Goal: Task Accomplishment & Management: Manage account settings

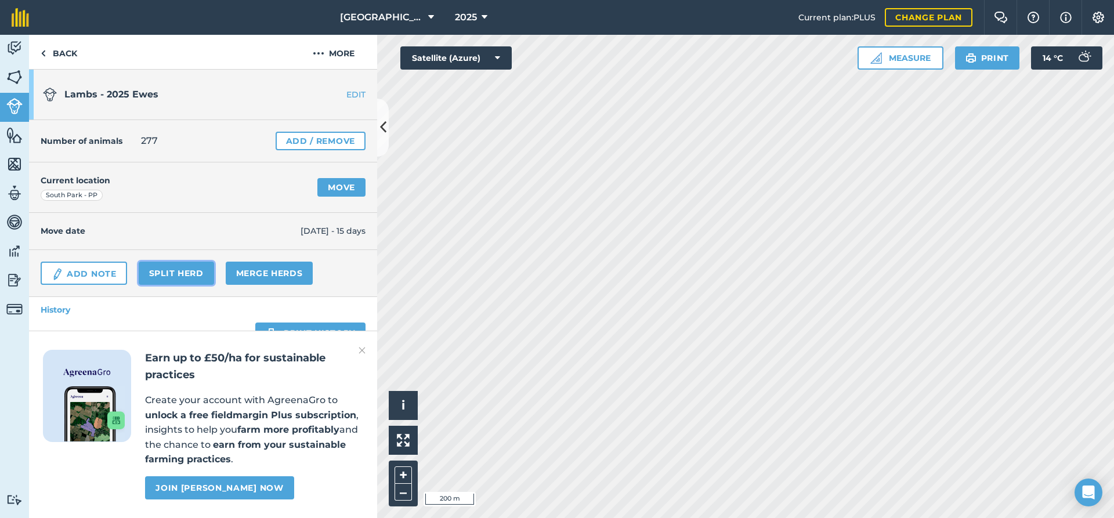
click at [182, 275] on link "Split herd" at bounding box center [176, 273] width 75 height 23
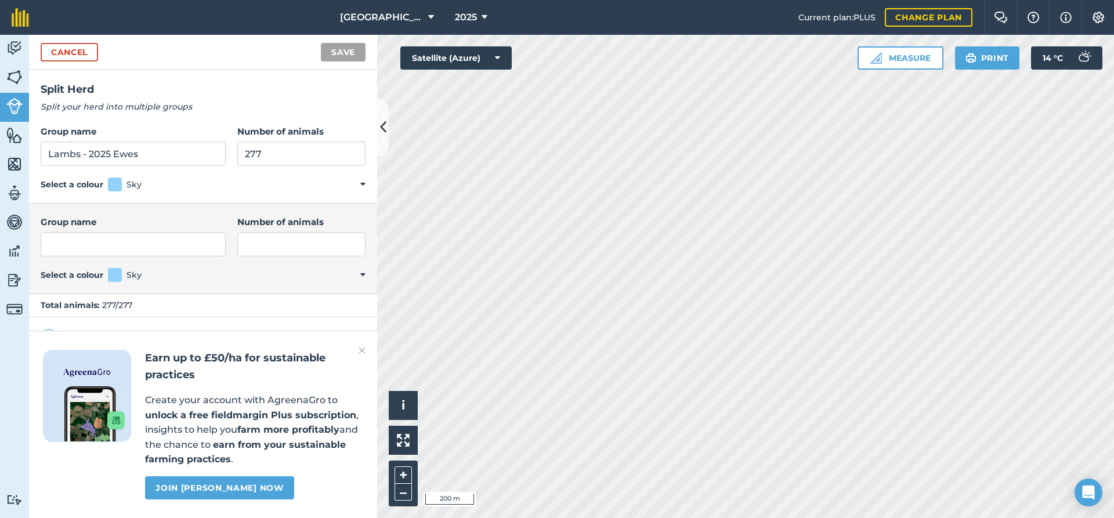
click at [361, 349] on img at bounding box center [361, 350] width 7 height 14
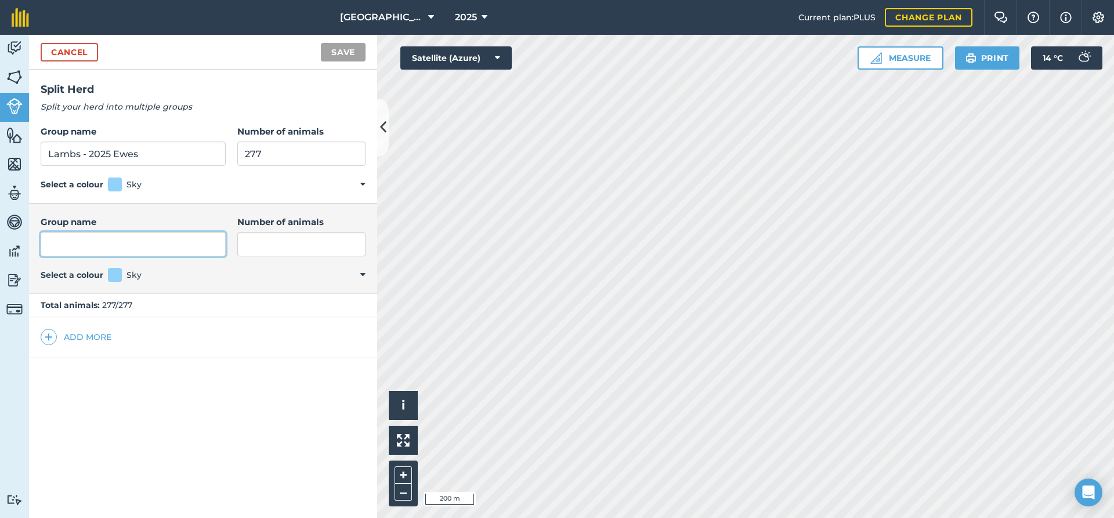
click at [92, 244] on input "Group name" at bounding box center [133, 244] width 185 height 24
drag, startPoint x: 139, startPoint y: 154, endPoint x: 111, endPoint y: 157, distance: 28.0
click at [111, 157] on input "Lambs - 2025 Ewes" at bounding box center [133, 154] width 185 height 24
type input "Lambs - 2025"
click at [107, 243] on input "Group name" at bounding box center [133, 244] width 185 height 24
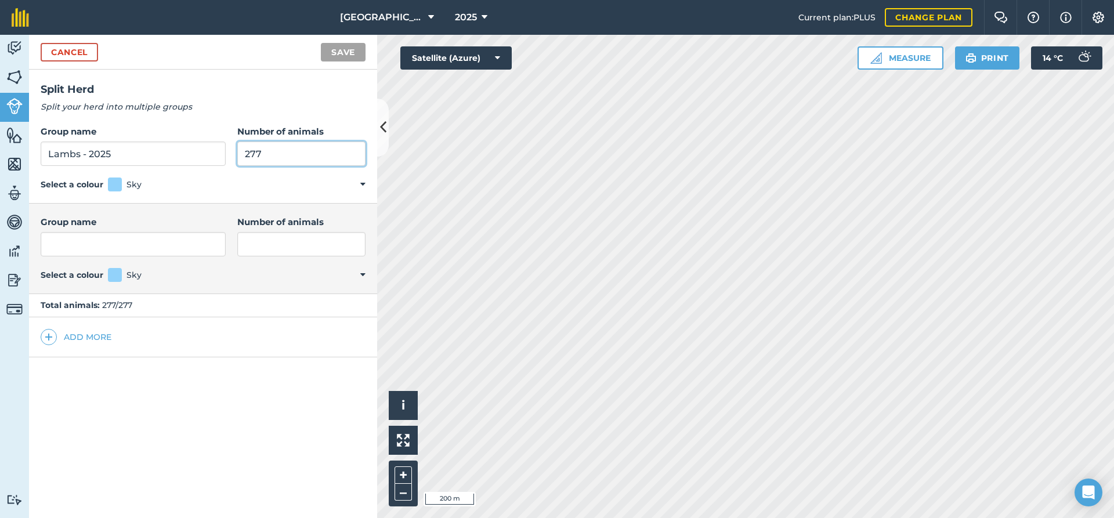
drag, startPoint x: 254, startPoint y: 151, endPoint x: 202, endPoint y: 155, distance: 51.7
click at [237, 155] on input "277" at bounding box center [301, 154] width 128 height 24
type input "150"
click at [112, 245] on input "Group name" at bounding box center [133, 244] width 185 height 24
type input "Ewes"
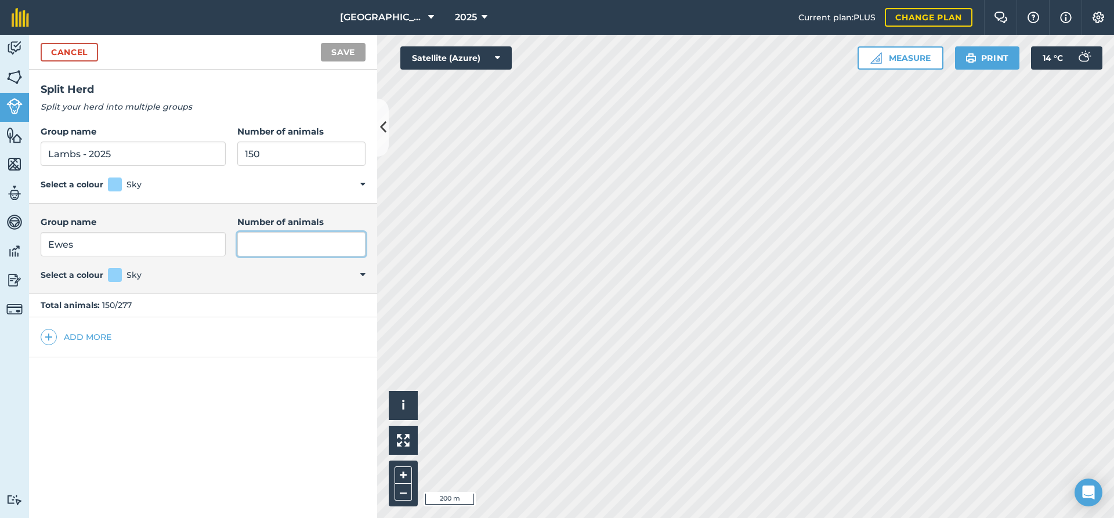
click at [250, 236] on input "Number of animals" at bounding box center [301, 244] width 128 height 24
type input "88"
click at [343, 57] on button "Save" at bounding box center [343, 52] width 45 height 19
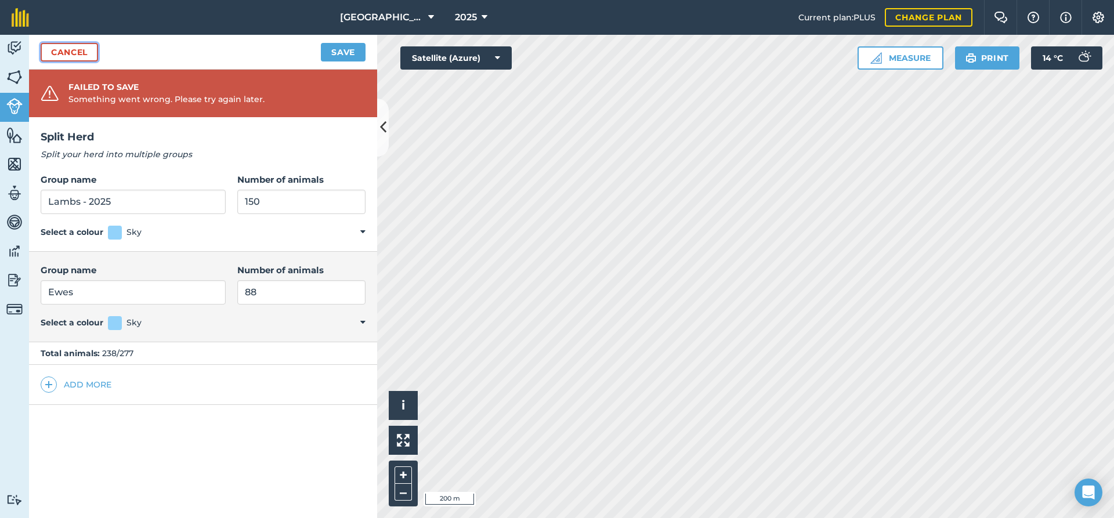
click at [83, 55] on link "Cancel" at bounding box center [69, 52] width 57 height 19
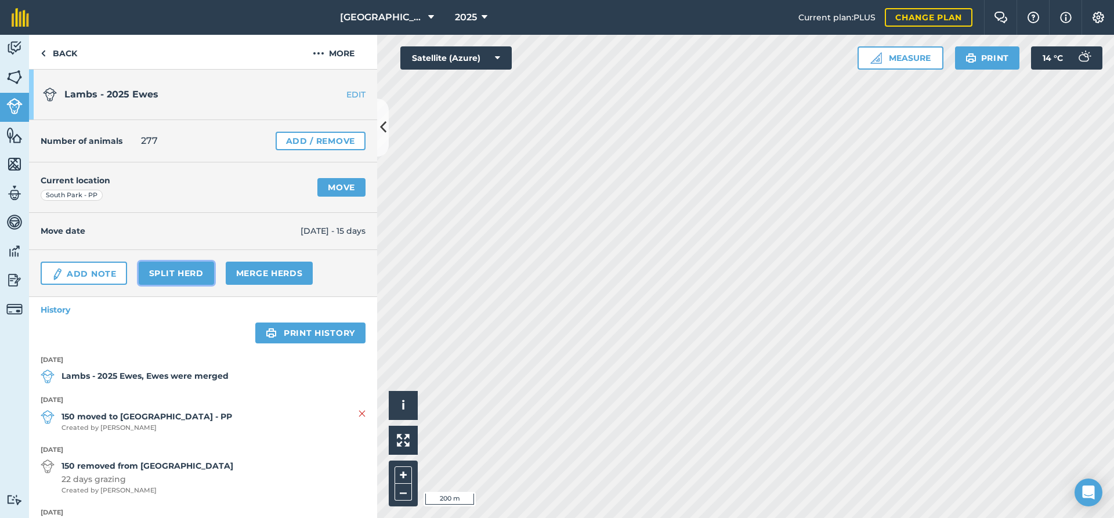
click at [176, 272] on link "Split herd" at bounding box center [176, 273] width 75 height 23
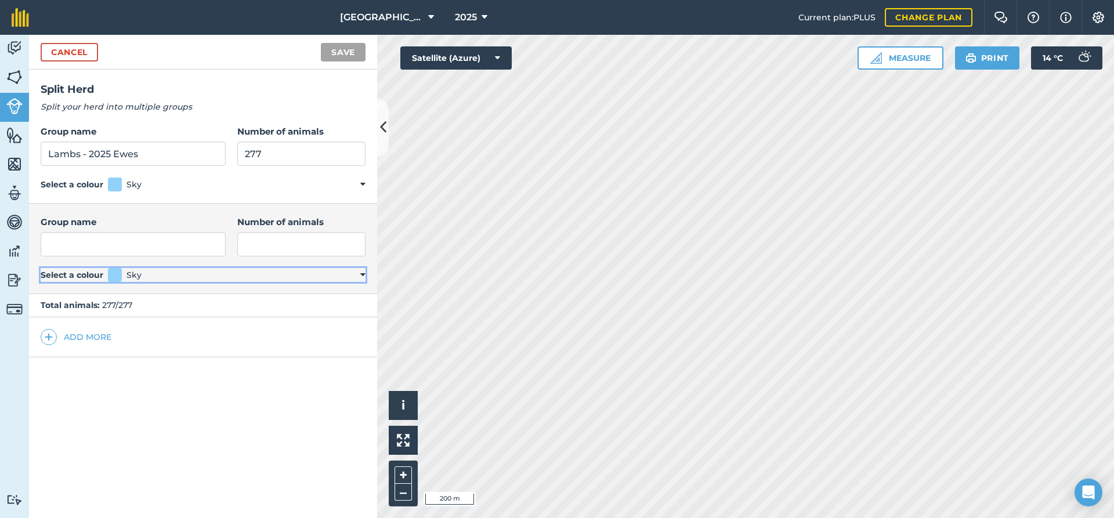
click at [110, 276] on span at bounding box center [115, 275] width 14 height 14
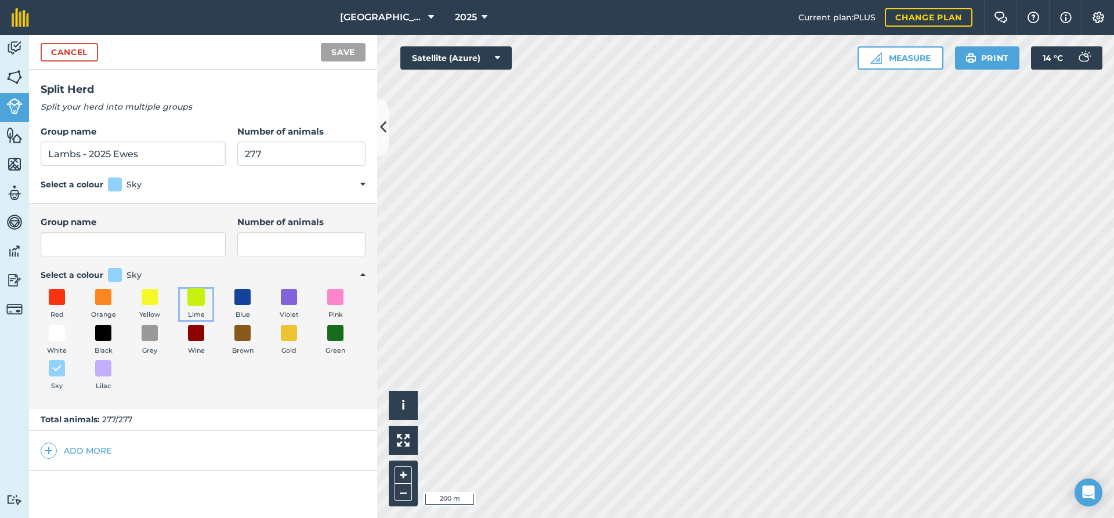
click at [197, 299] on span at bounding box center [196, 297] width 18 height 18
click at [118, 245] on input "Group name" at bounding box center [133, 244] width 185 height 24
drag, startPoint x: 142, startPoint y: 154, endPoint x: 108, endPoint y: 154, distance: 33.6
click at [108, 154] on input "Lambs - 2025 Ewes" at bounding box center [133, 154] width 185 height 24
type input "Lambs - 2025"
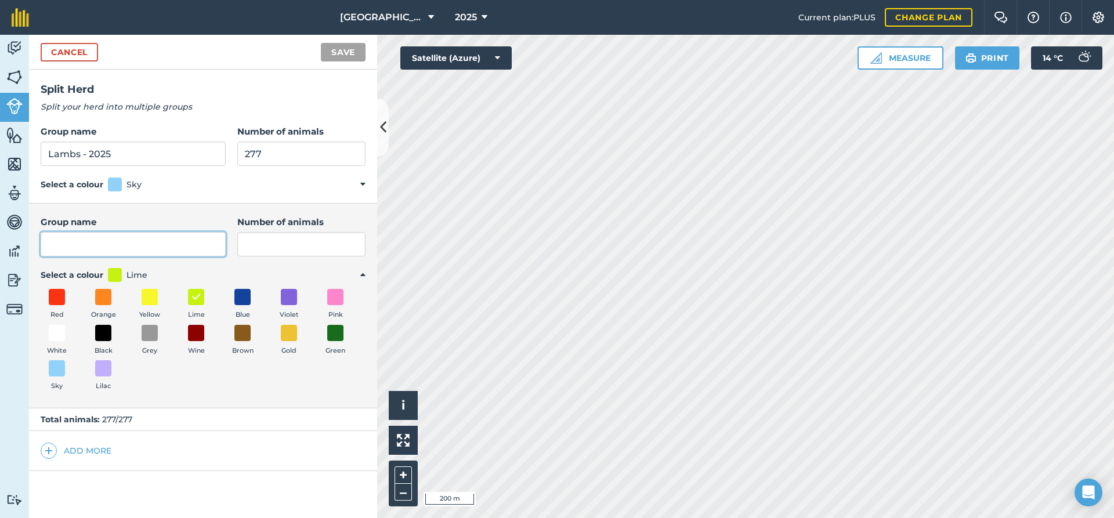
click at [82, 240] on input "Group name" at bounding box center [133, 244] width 185 height 24
type input "e"
type input "Ewes"
click at [256, 251] on input "Number of animals" at bounding box center [301, 244] width 128 height 24
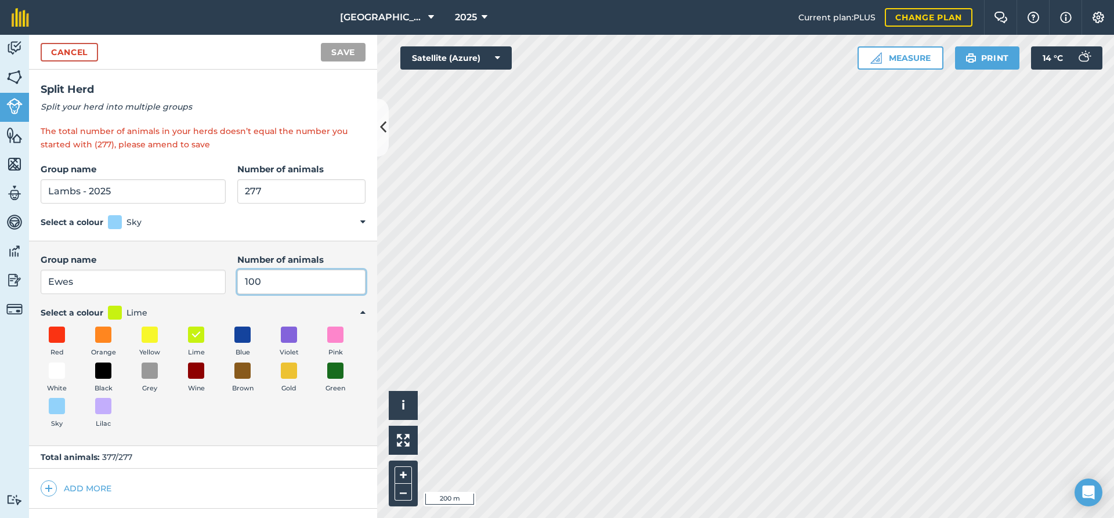
type input "100"
click at [271, 194] on input "277" at bounding box center [301, 191] width 128 height 24
drag, startPoint x: 267, startPoint y: 194, endPoint x: 196, endPoint y: 194, distance: 71.3
click at [237, 194] on input "277" at bounding box center [301, 191] width 128 height 24
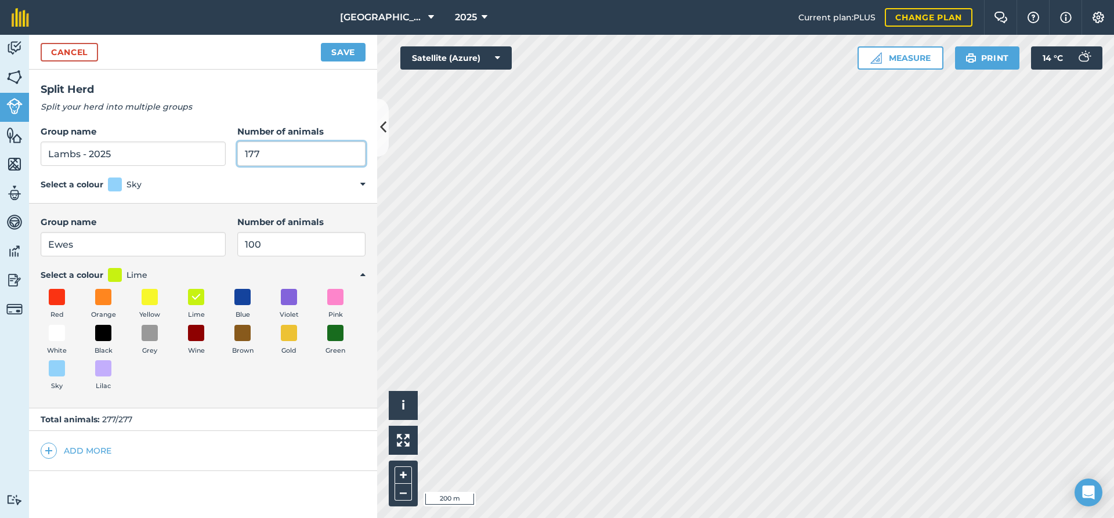
type input "177"
click at [351, 55] on button "Save" at bounding box center [343, 52] width 45 height 19
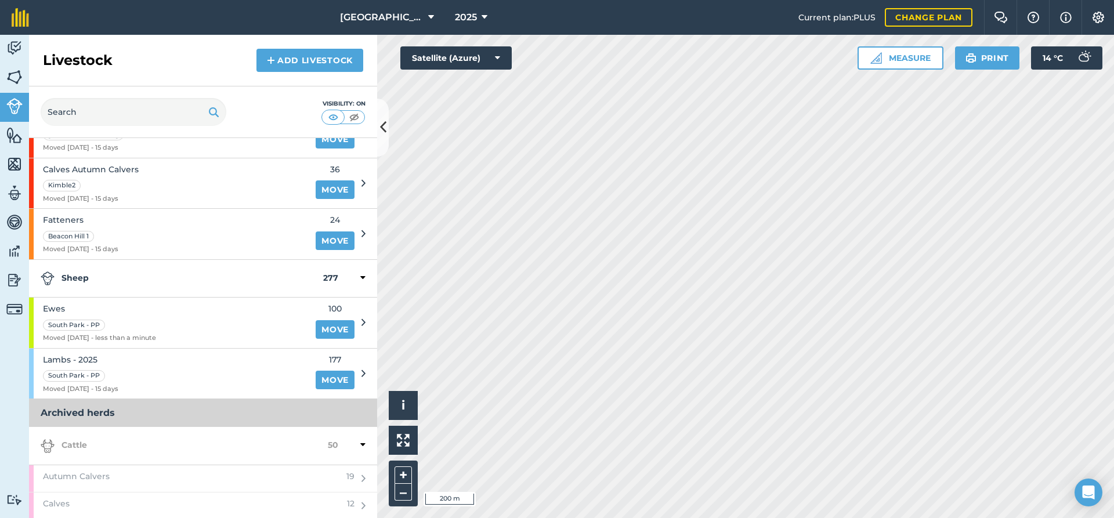
scroll to position [125, 0]
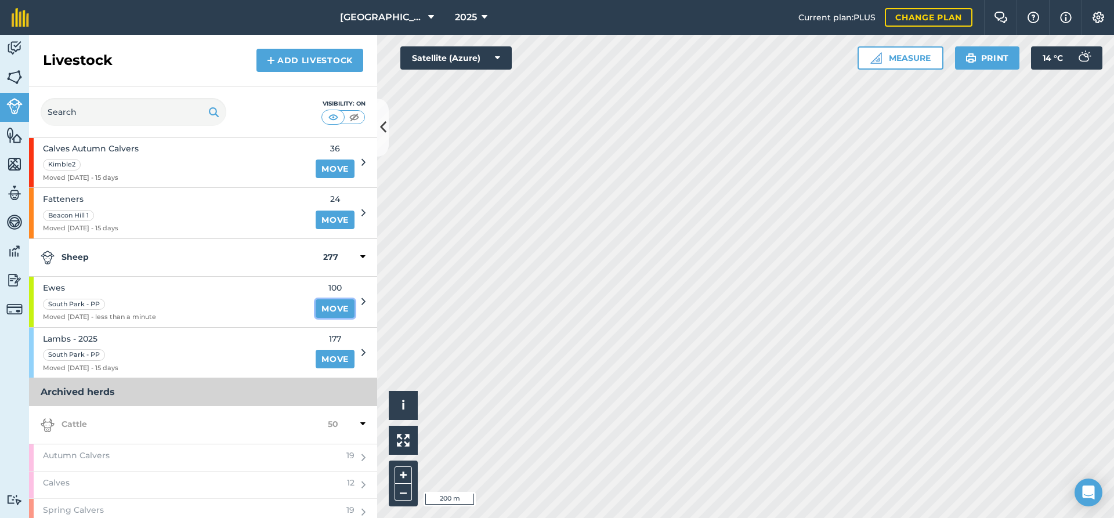
click at [334, 309] on link "Move" at bounding box center [335, 308] width 39 height 19
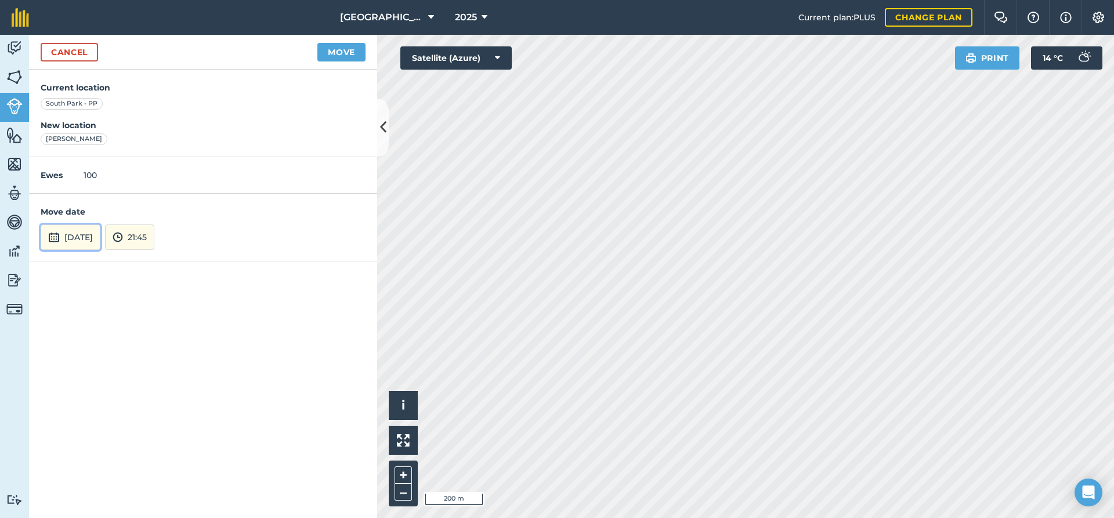
click at [100, 238] on button "[DATE]" at bounding box center [71, 237] width 60 height 26
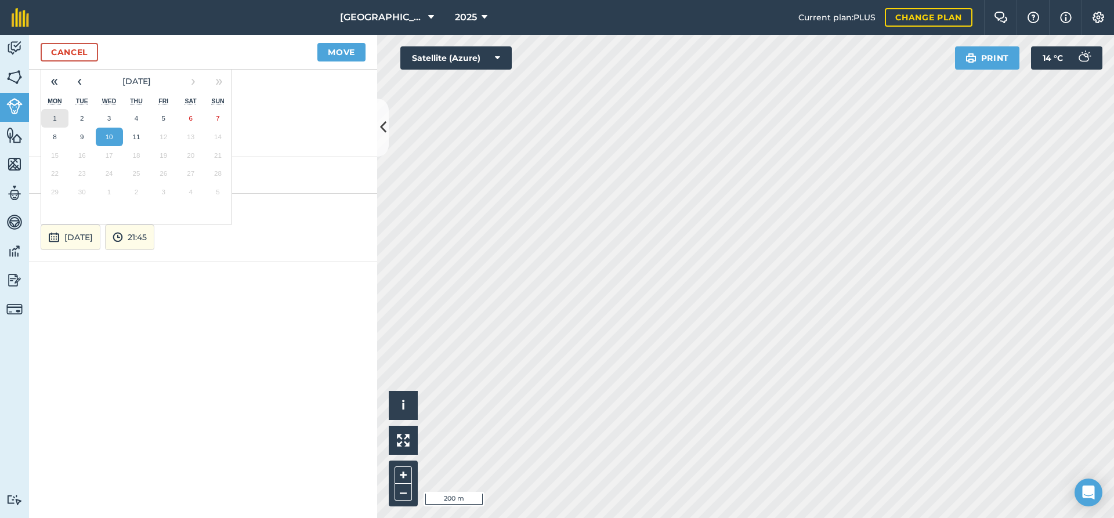
click at [54, 114] on abbr "1" at bounding box center [54, 118] width 3 height 8
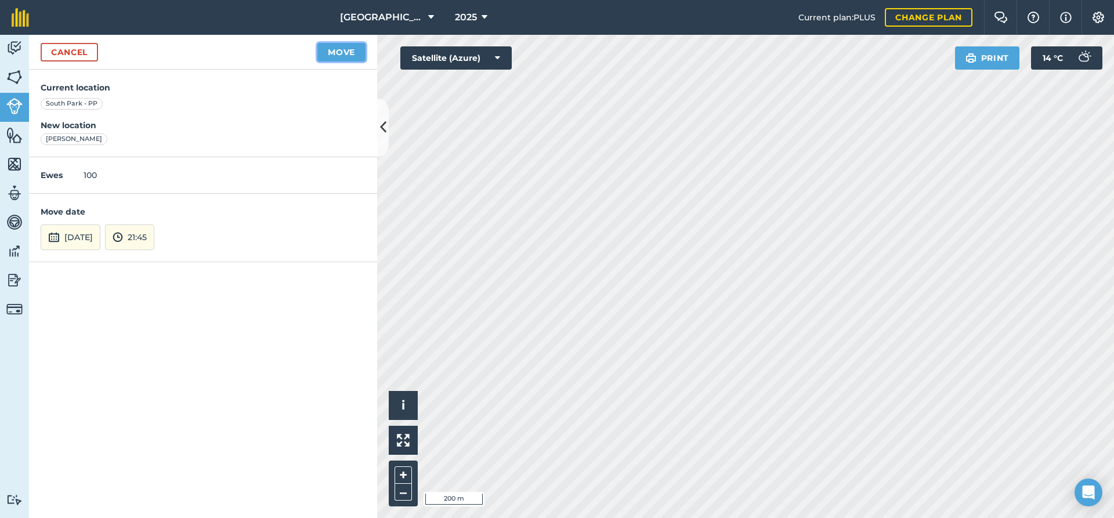
click at [338, 57] on button "Move" at bounding box center [341, 52] width 48 height 19
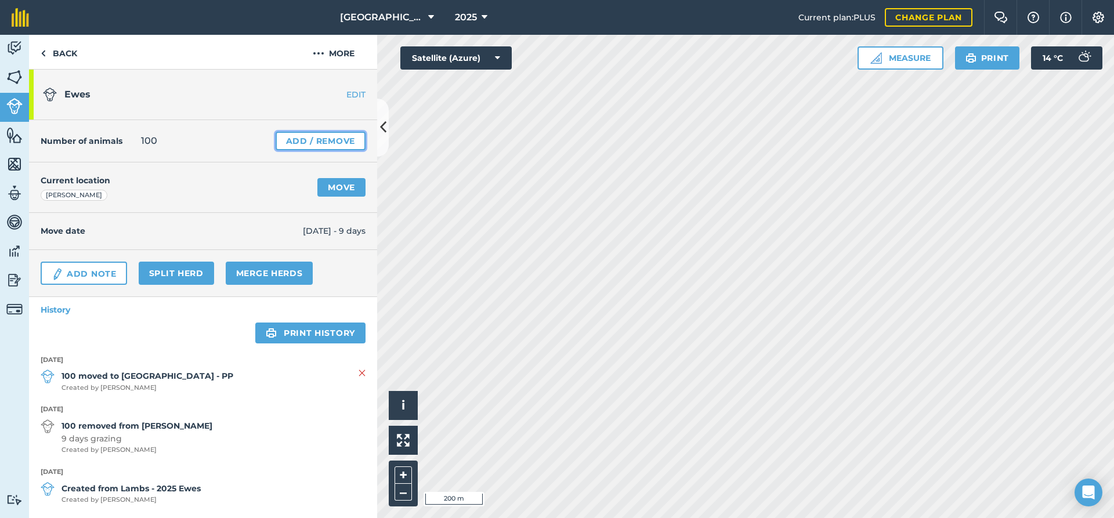
click at [310, 138] on link "Add / Remove" at bounding box center [321, 141] width 90 height 19
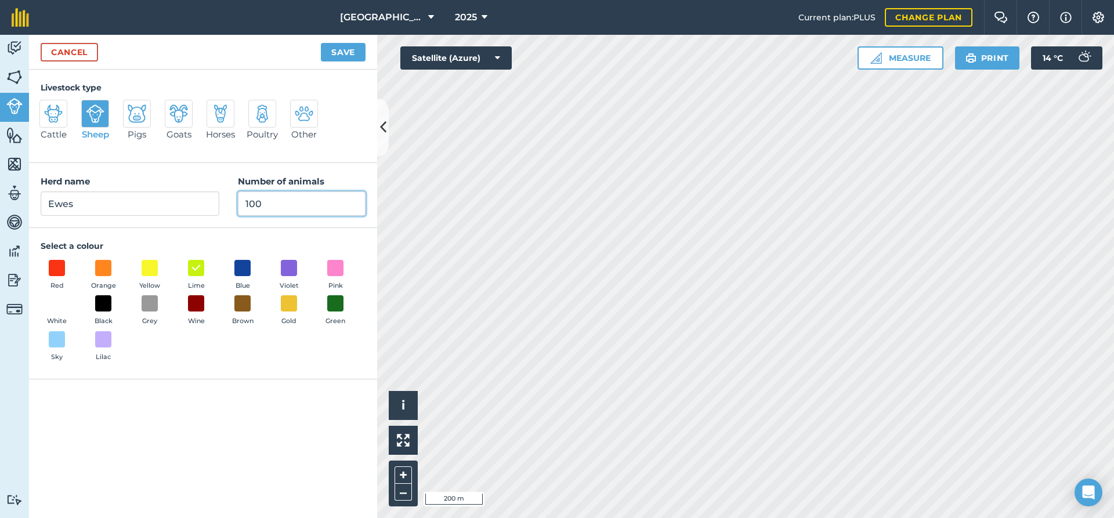
drag, startPoint x: 276, startPoint y: 202, endPoint x: 188, endPoint y: 206, distance: 88.2
click at [238, 206] on input "100" at bounding box center [302, 203] width 128 height 24
type input "88"
click at [338, 55] on button "Save" at bounding box center [343, 52] width 45 height 19
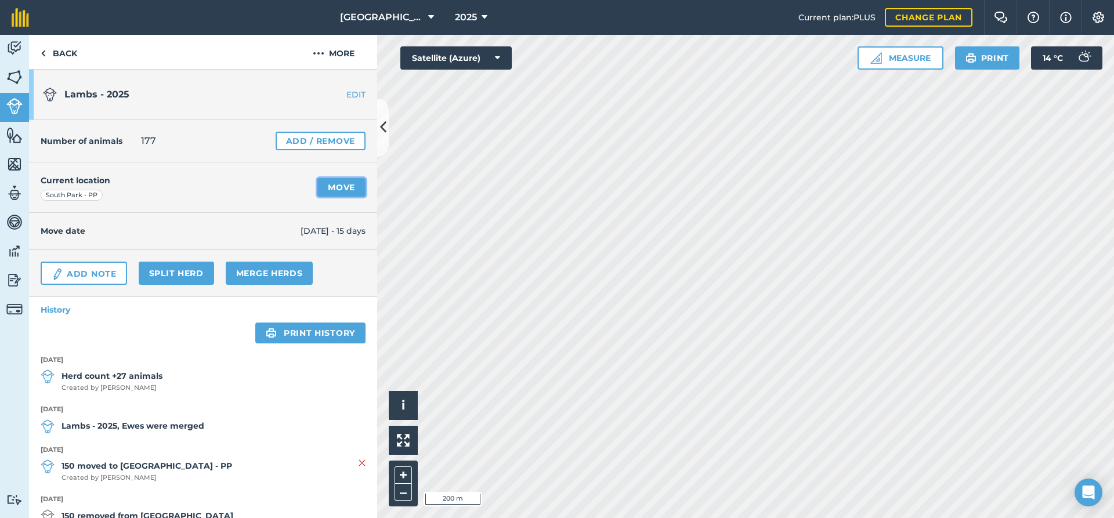
click at [335, 185] on link "Move" at bounding box center [341, 187] width 48 height 19
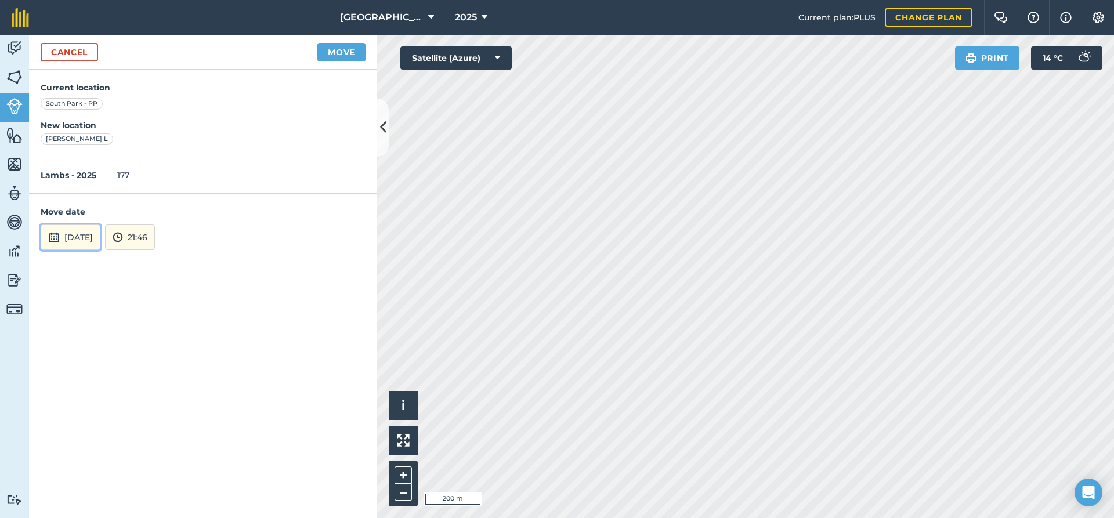
click at [85, 241] on button "[DATE]" at bounding box center [71, 237] width 60 height 26
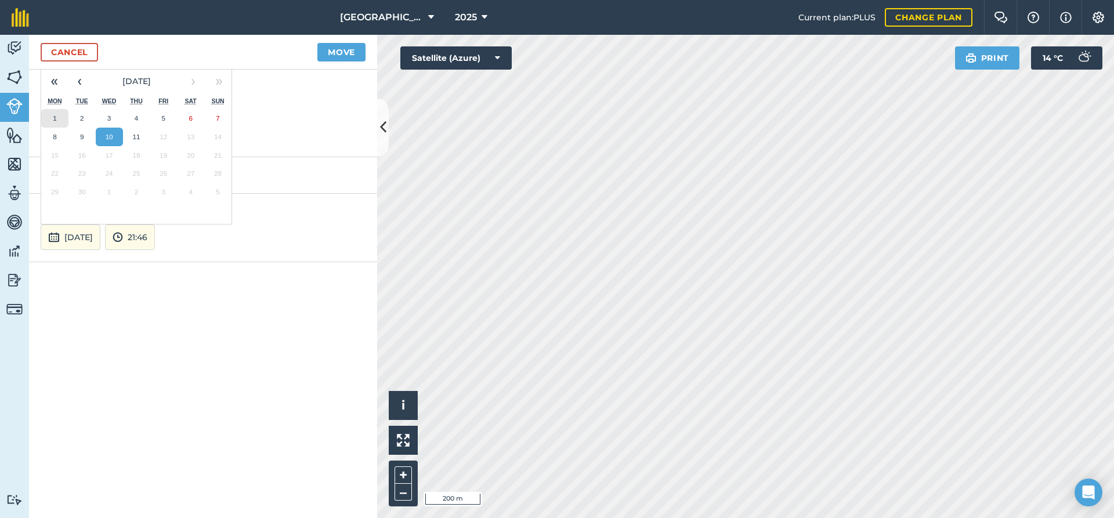
click at [61, 120] on button "1" at bounding box center [54, 118] width 27 height 19
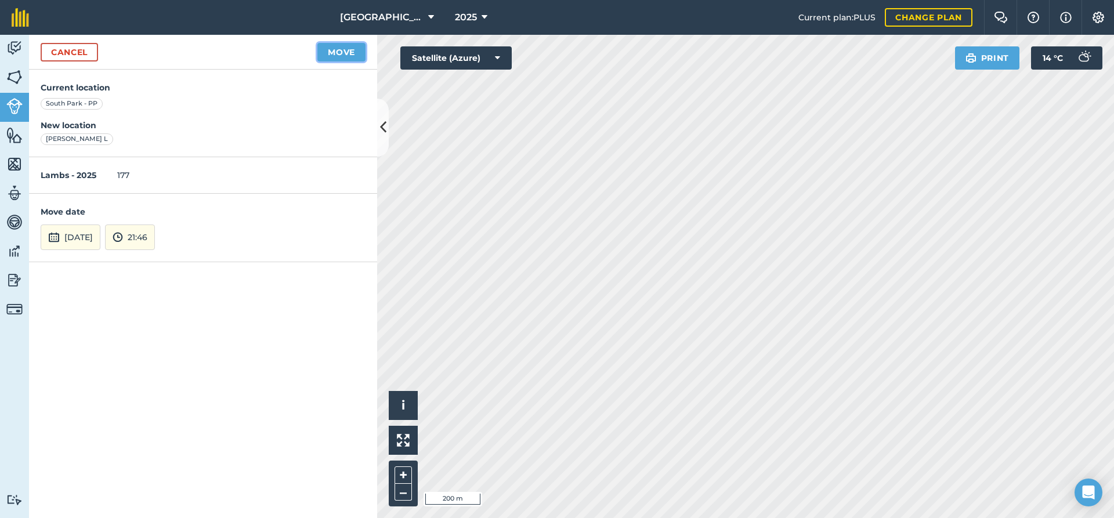
click at [353, 51] on button "Move" at bounding box center [341, 52] width 48 height 19
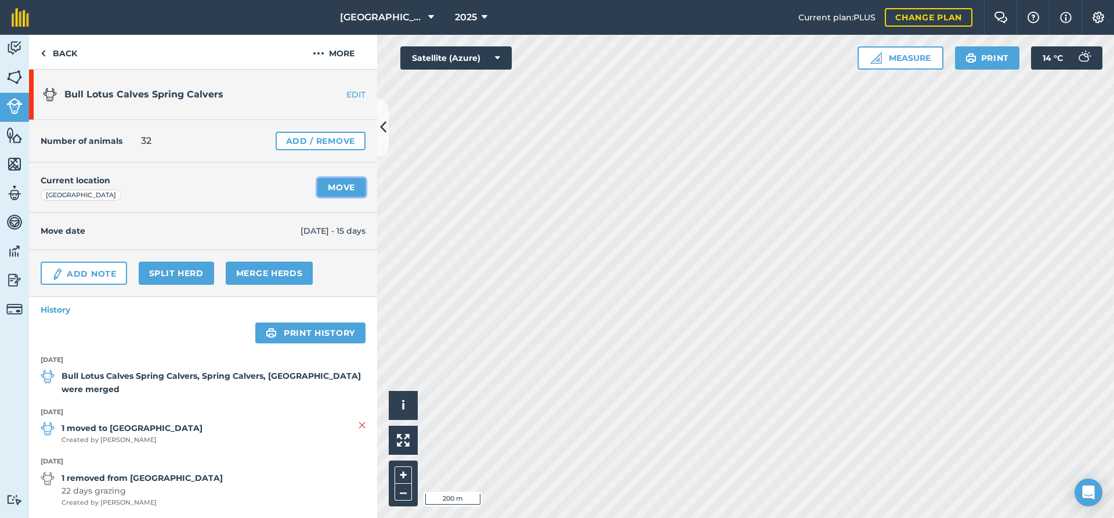
click at [337, 190] on link "Move" at bounding box center [341, 187] width 48 height 19
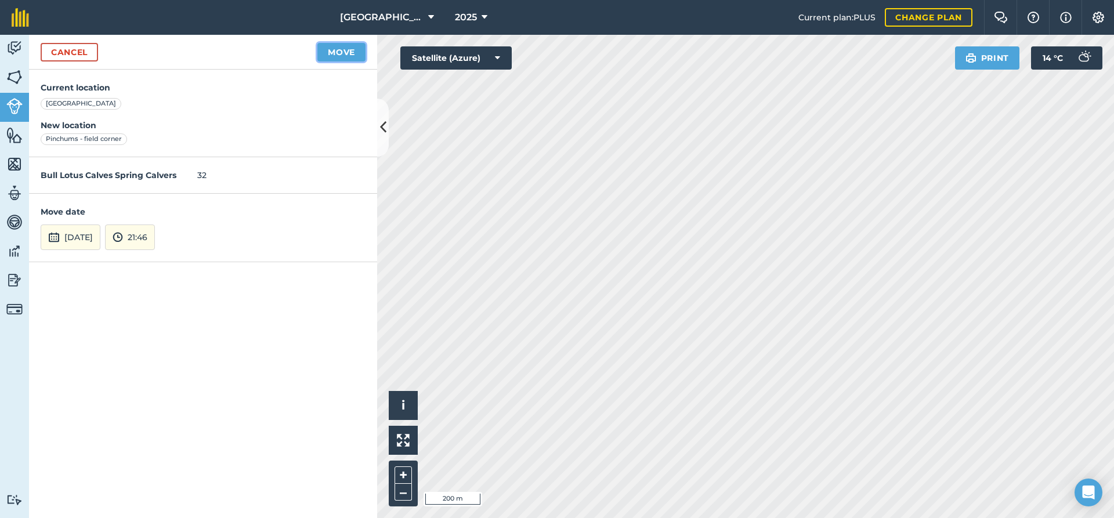
click at [336, 57] on button "Move" at bounding box center [341, 52] width 48 height 19
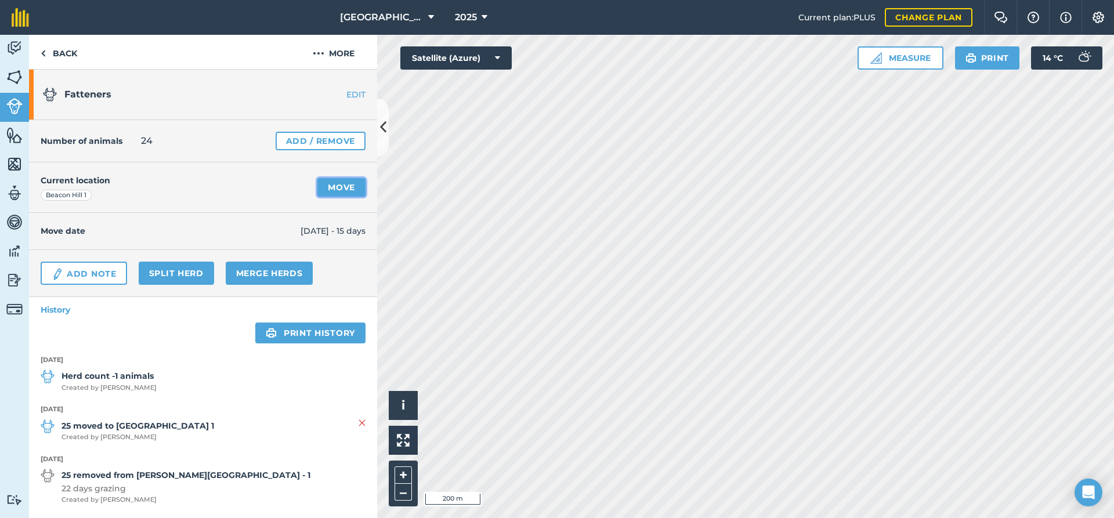
click at [341, 188] on link "Move" at bounding box center [341, 187] width 48 height 19
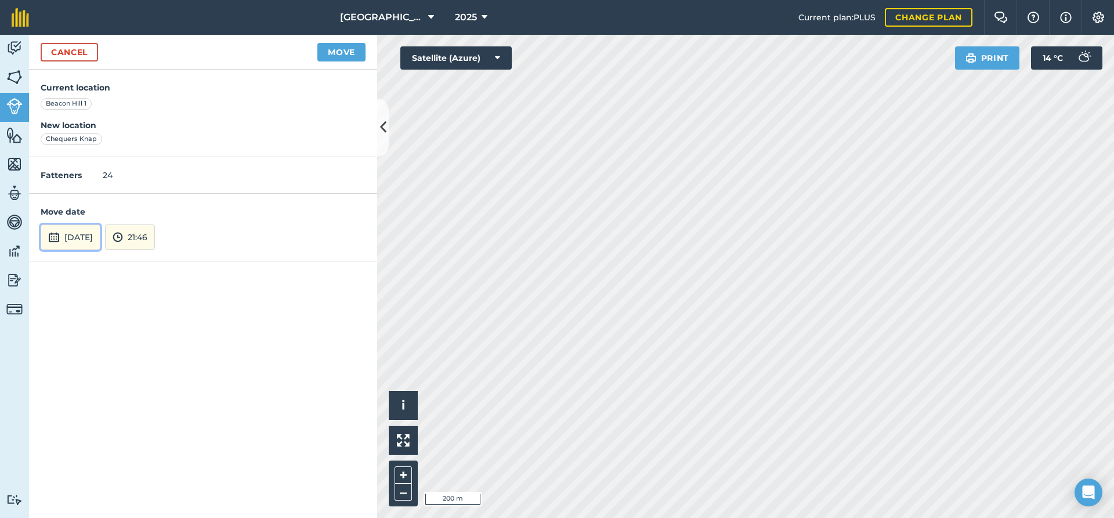
click at [92, 235] on button "[DATE]" at bounding box center [71, 237] width 60 height 26
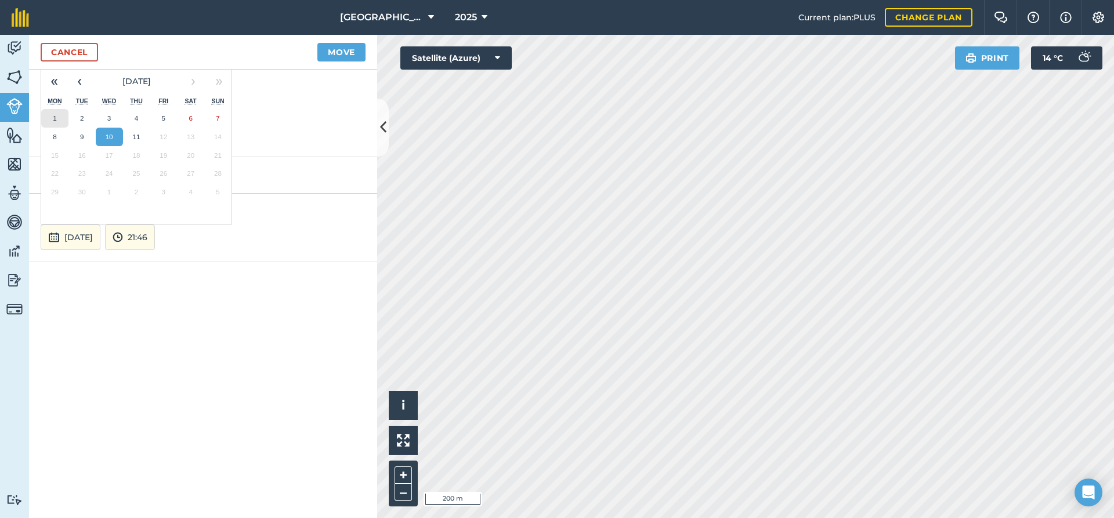
click at [57, 120] on button "1" at bounding box center [54, 118] width 27 height 19
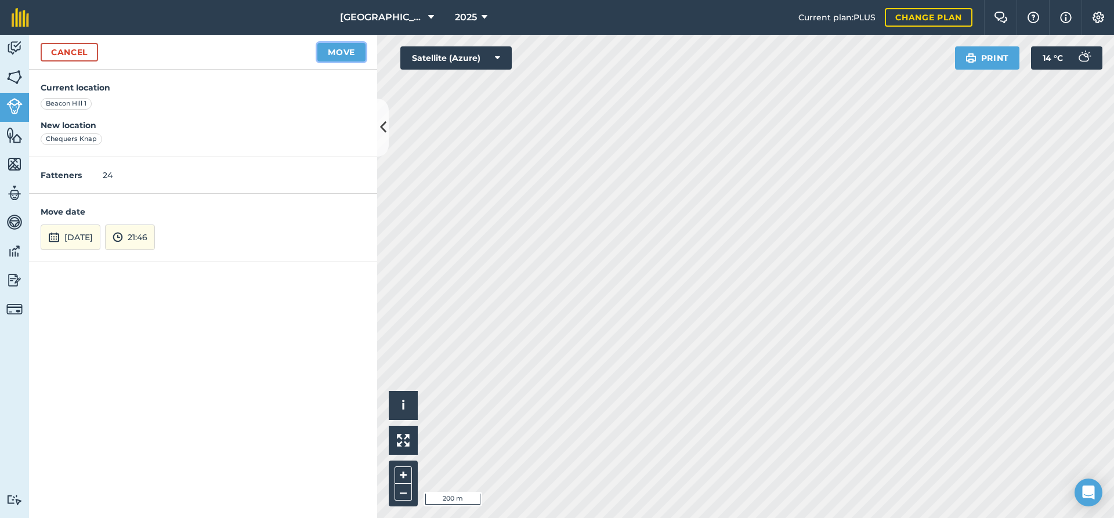
click at [350, 59] on button "Move" at bounding box center [341, 52] width 48 height 19
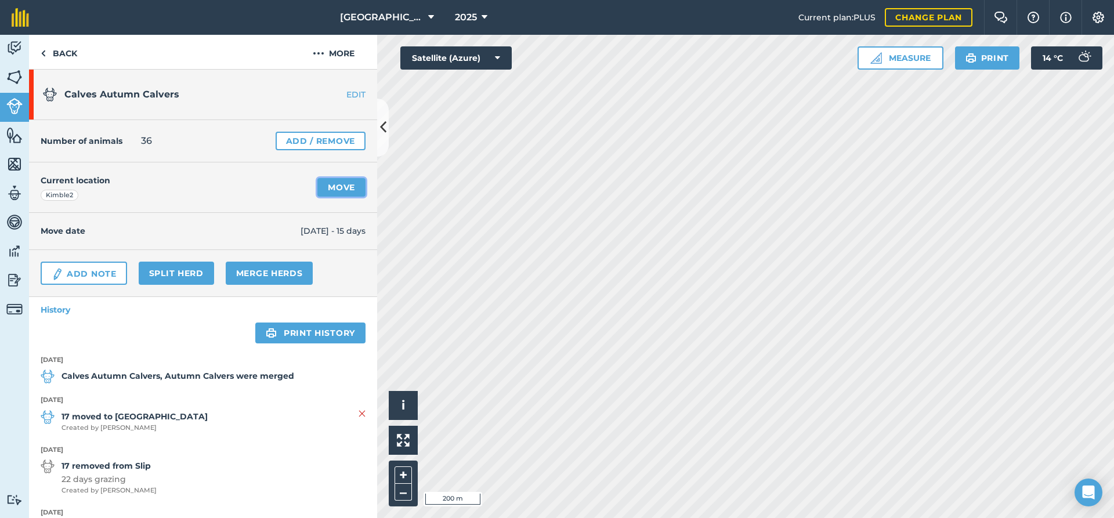
click at [342, 185] on link "Move" at bounding box center [341, 187] width 48 height 19
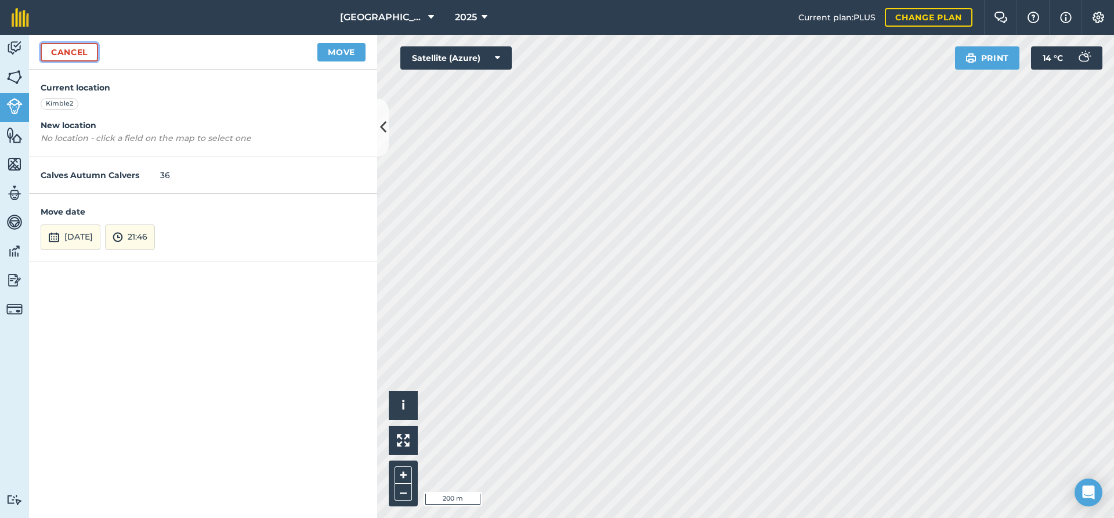
click at [81, 58] on link "Cancel" at bounding box center [69, 52] width 57 height 19
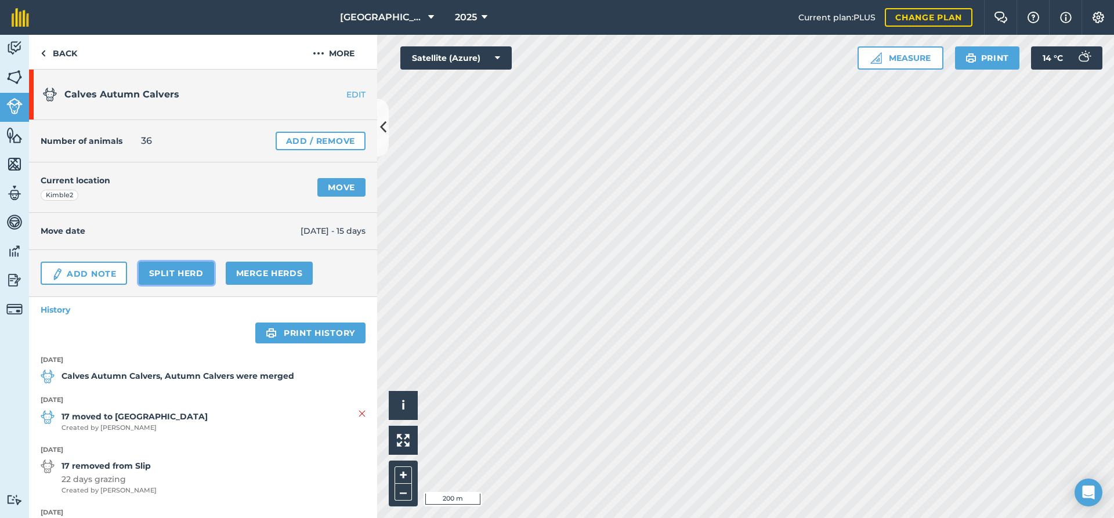
click at [164, 274] on link "Split herd" at bounding box center [176, 273] width 75 height 23
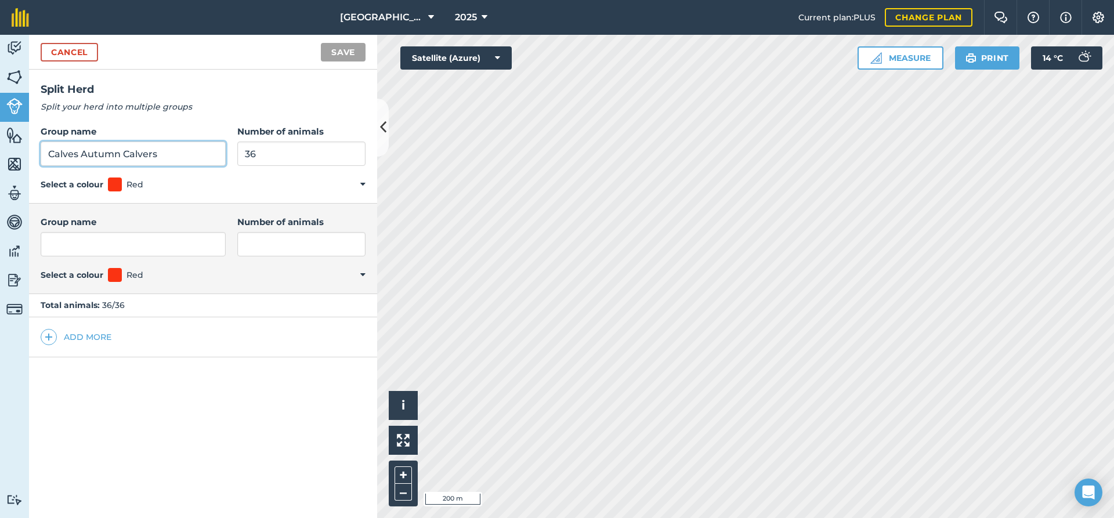
drag, startPoint x: 80, startPoint y: 156, endPoint x: 37, endPoint y: 152, distance: 43.1
click at [41, 152] on input "Calves Autumn Calvers" at bounding box center [133, 154] width 185 height 24
type input "Autumn Calvers"
click at [256, 153] on input "36" at bounding box center [301, 154] width 128 height 24
type input "3"
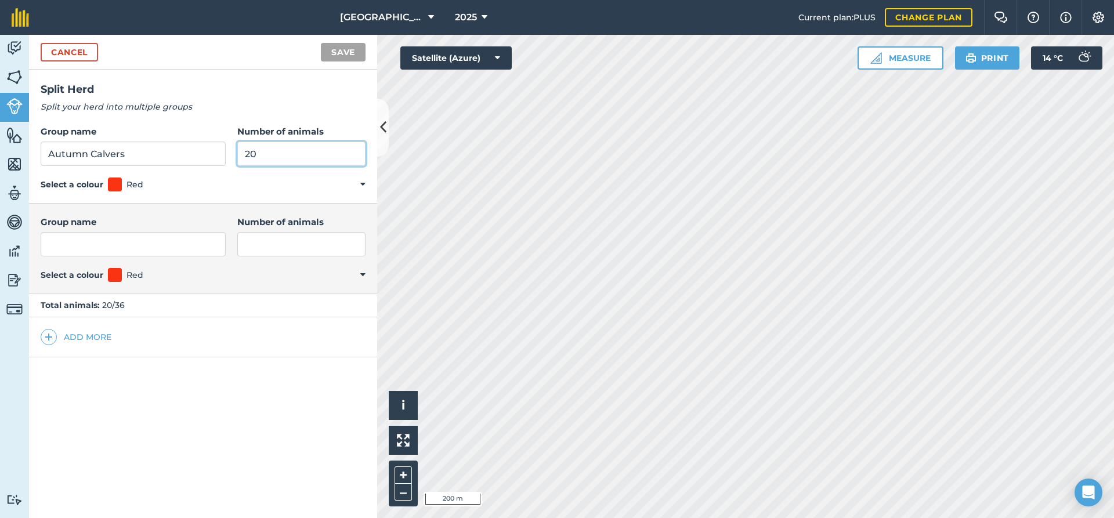
type input "20"
click at [124, 248] on input "Group name" at bounding box center [133, 244] width 185 height 24
type input "Youngstock"
click at [258, 240] on input "Number of animals" at bounding box center [301, 244] width 128 height 24
type input "16"
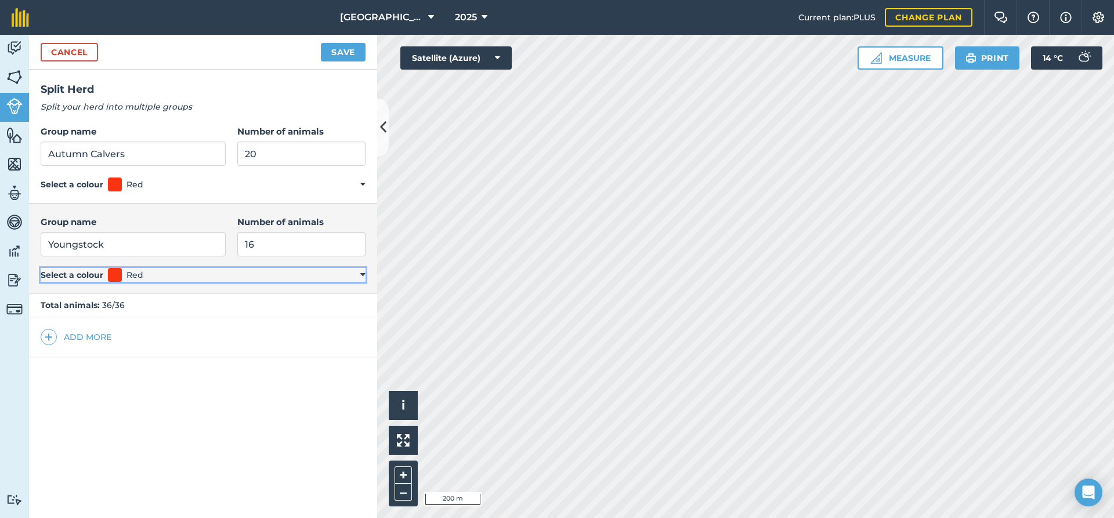
click at [114, 279] on span at bounding box center [115, 275] width 14 height 14
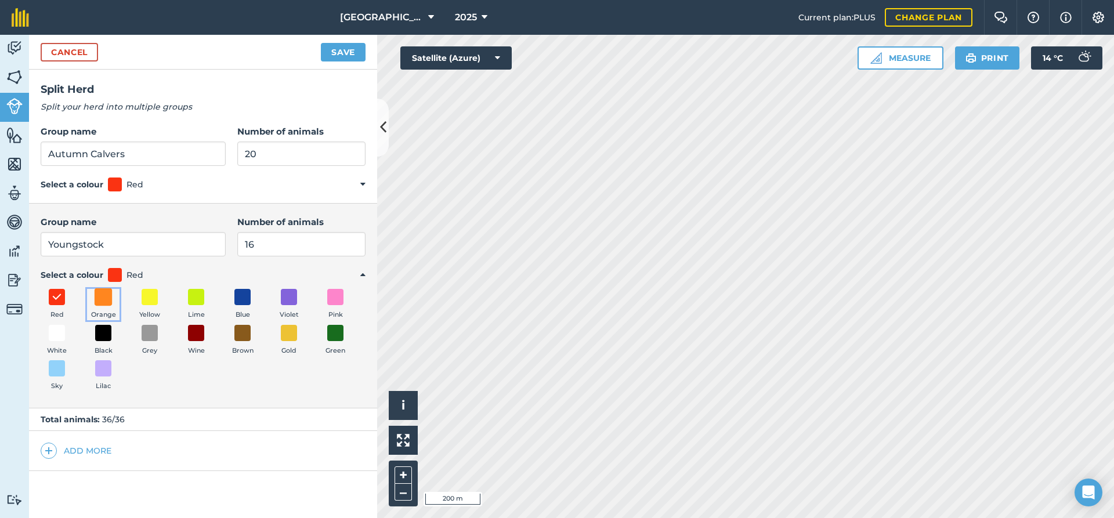
click at [106, 295] on span at bounding box center [104, 297] width 18 height 18
click at [343, 50] on button "Save" at bounding box center [343, 52] width 45 height 19
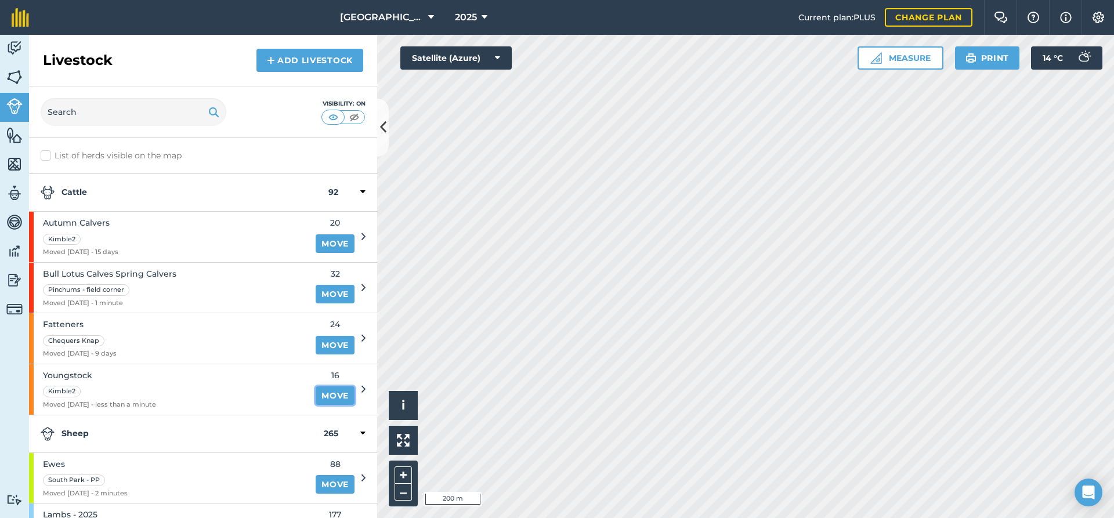
click at [323, 396] on link "Move" at bounding box center [335, 395] width 39 height 19
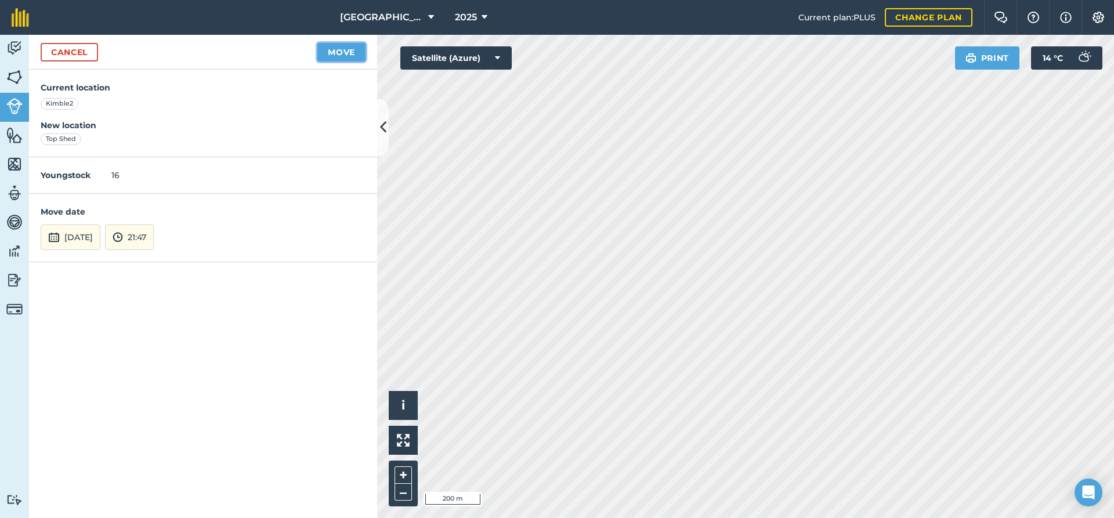
click at [340, 49] on button "Move" at bounding box center [341, 52] width 48 height 19
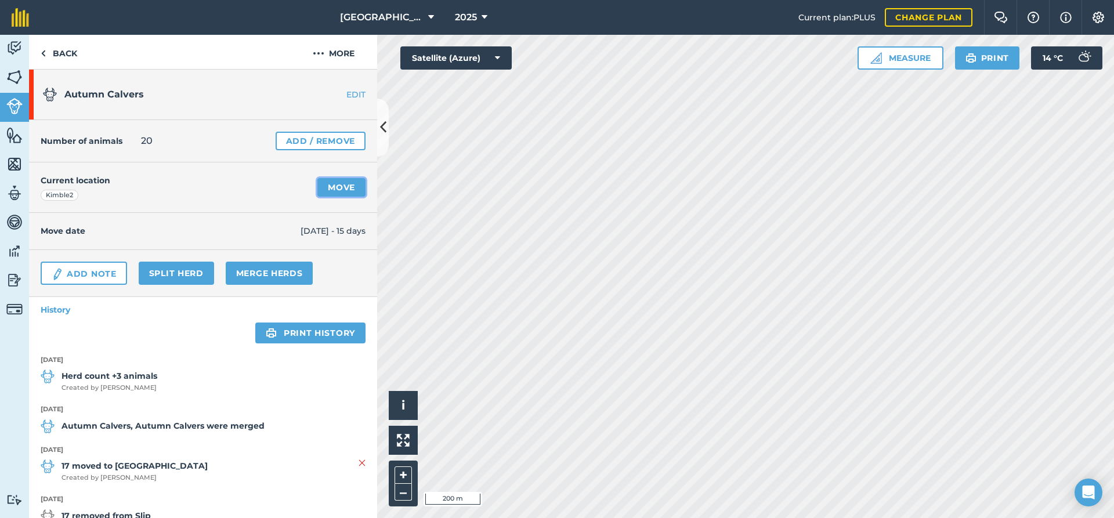
click at [349, 189] on link "Move" at bounding box center [341, 187] width 48 height 19
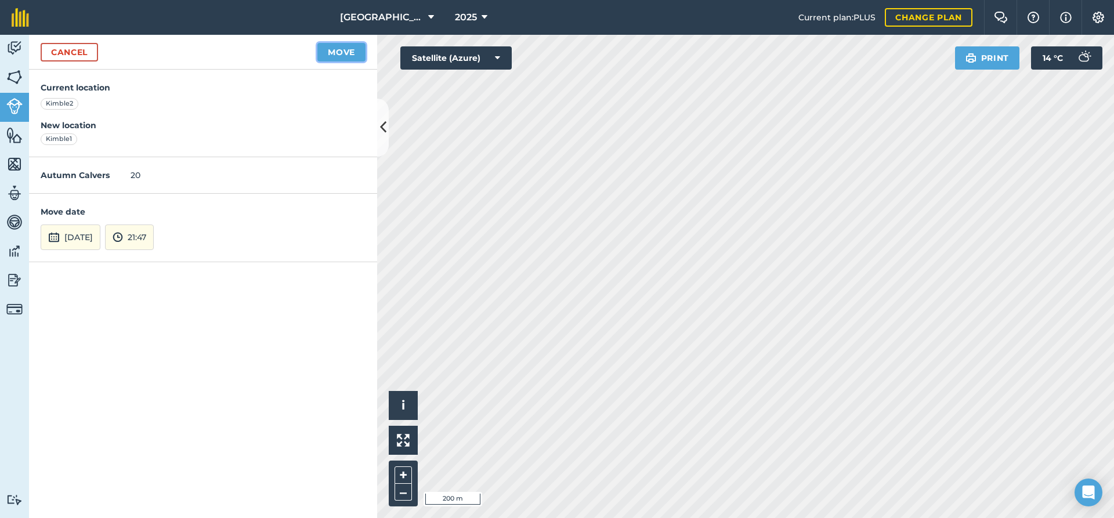
click at [345, 55] on button "Move" at bounding box center [341, 52] width 48 height 19
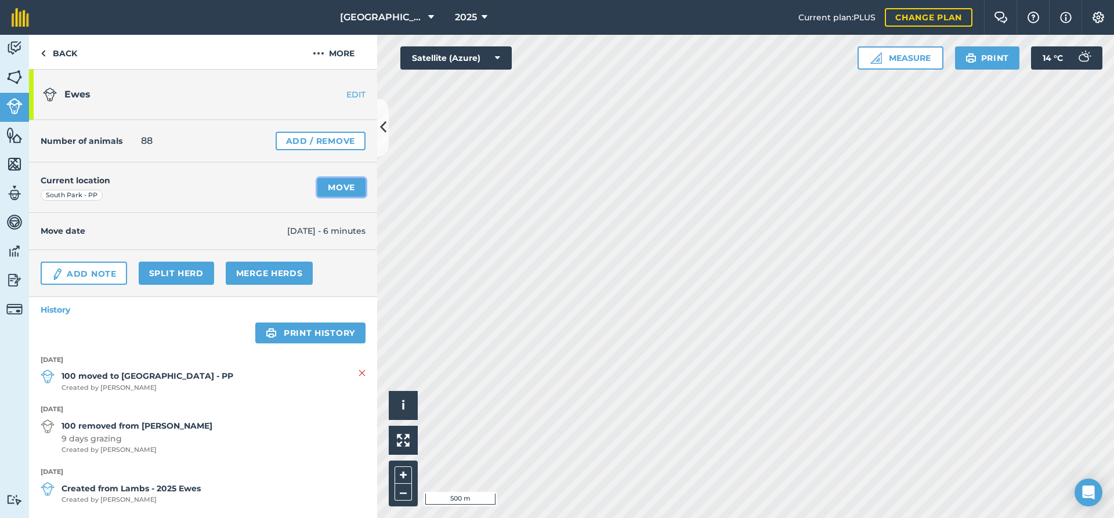
click at [335, 186] on link "Move" at bounding box center [341, 187] width 48 height 19
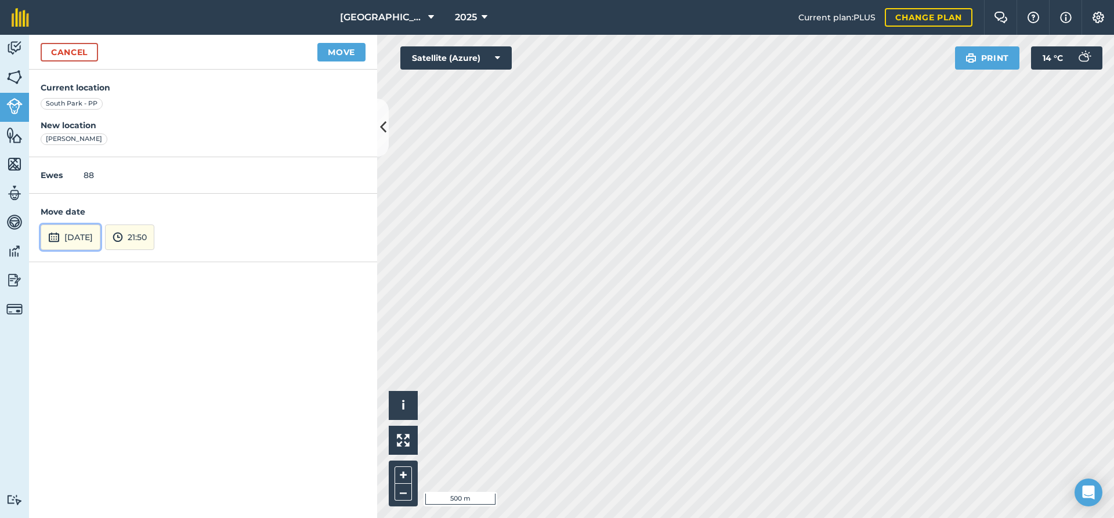
click at [97, 234] on button "[DATE]" at bounding box center [71, 237] width 60 height 26
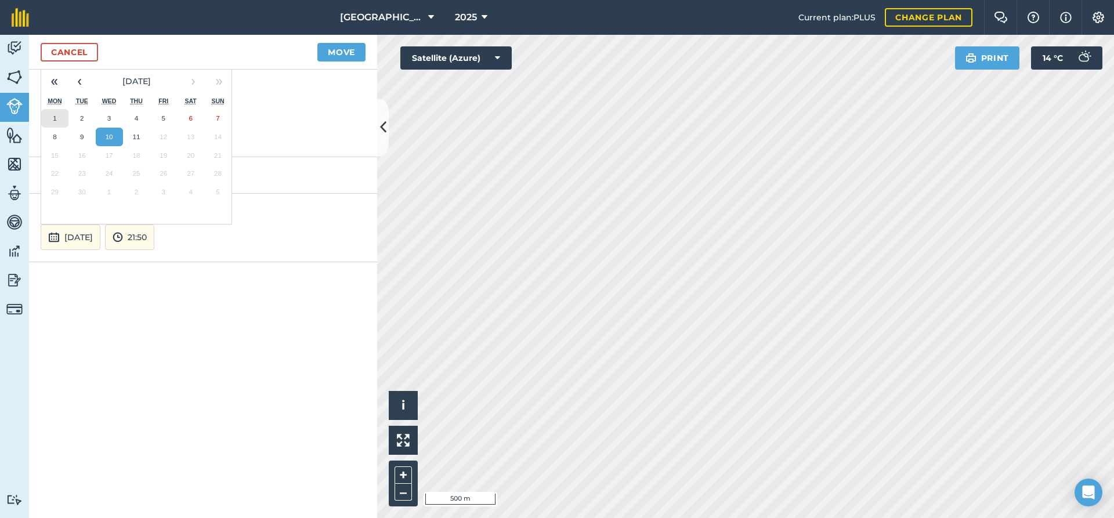
click at [53, 114] on button "1" at bounding box center [54, 118] width 27 height 19
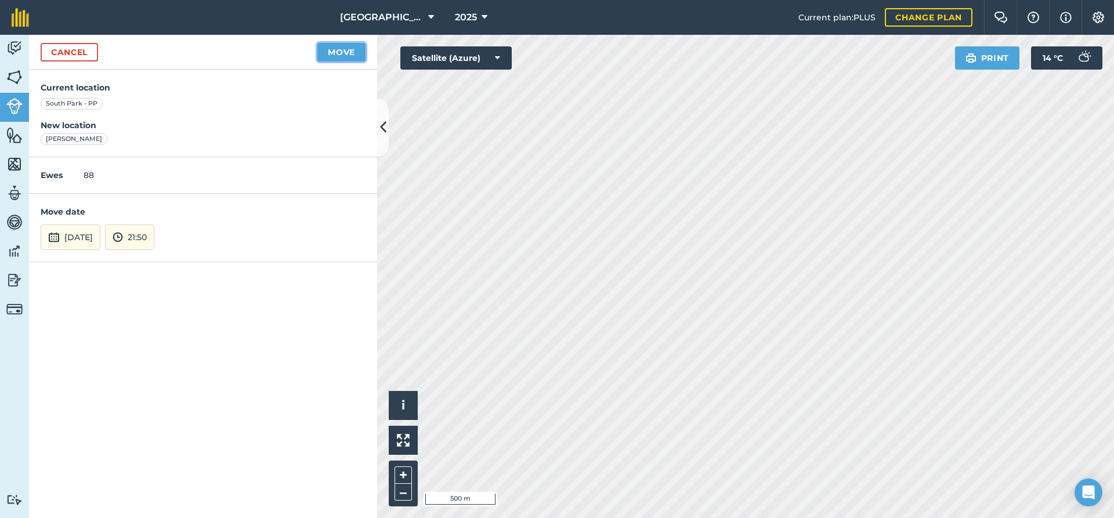
click at [341, 51] on button "Move" at bounding box center [341, 52] width 48 height 19
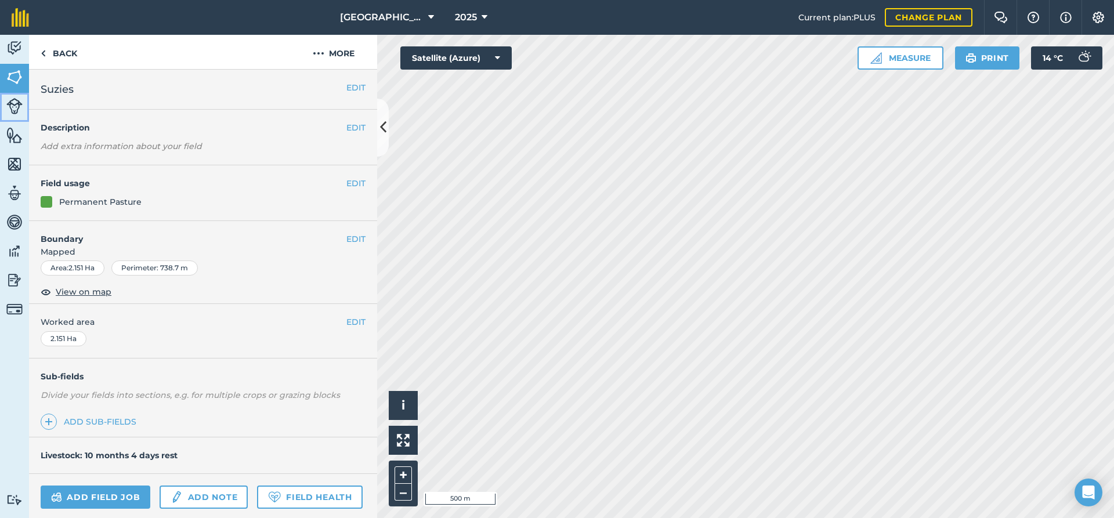
click at [14, 107] on img at bounding box center [14, 106] width 16 height 16
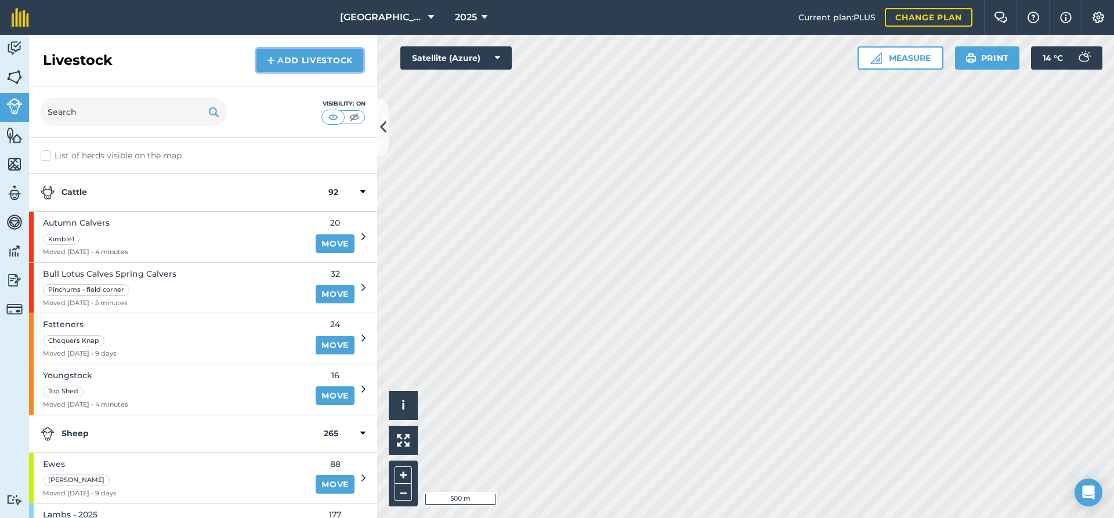
click at [278, 62] on link "Add Livestock" at bounding box center [309, 60] width 107 height 23
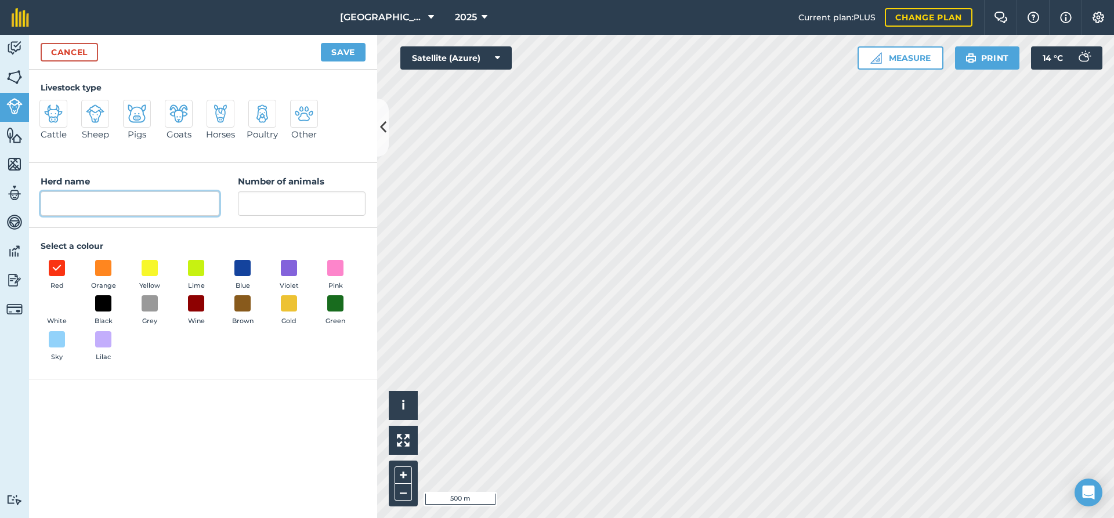
click at [113, 201] on input "Herd name" at bounding box center [130, 203] width 179 height 24
type input "E"
type input "t"
type input "Theaves"
click at [278, 203] on input "Number of animals" at bounding box center [302, 203] width 128 height 24
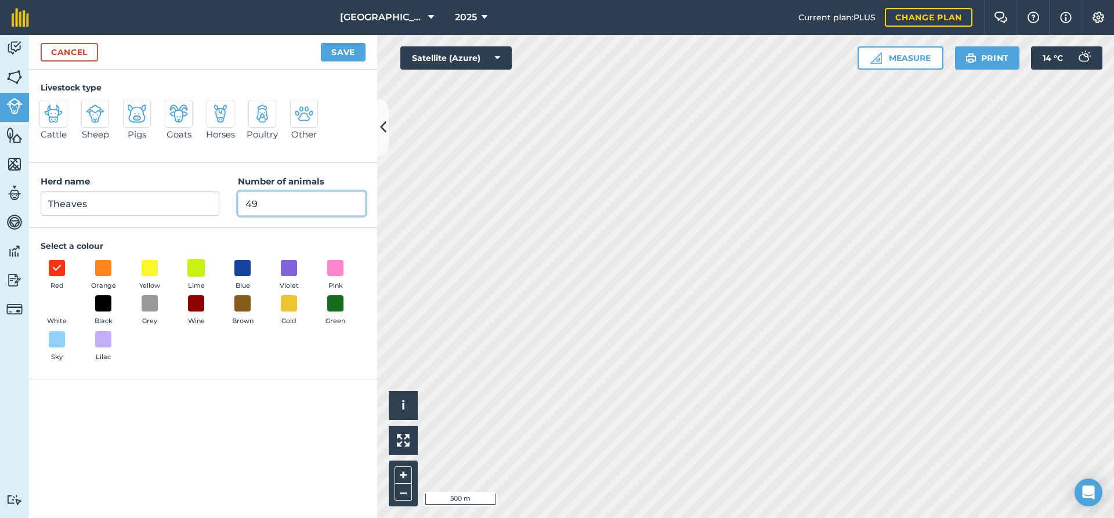
type input "49"
click at [192, 273] on span at bounding box center [196, 268] width 18 height 18
click at [104, 121] on img at bounding box center [95, 113] width 19 height 19
click at [90, 107] on input "Sheep" at bounding box center [86, 104] width 8 height 8
radio input "true"
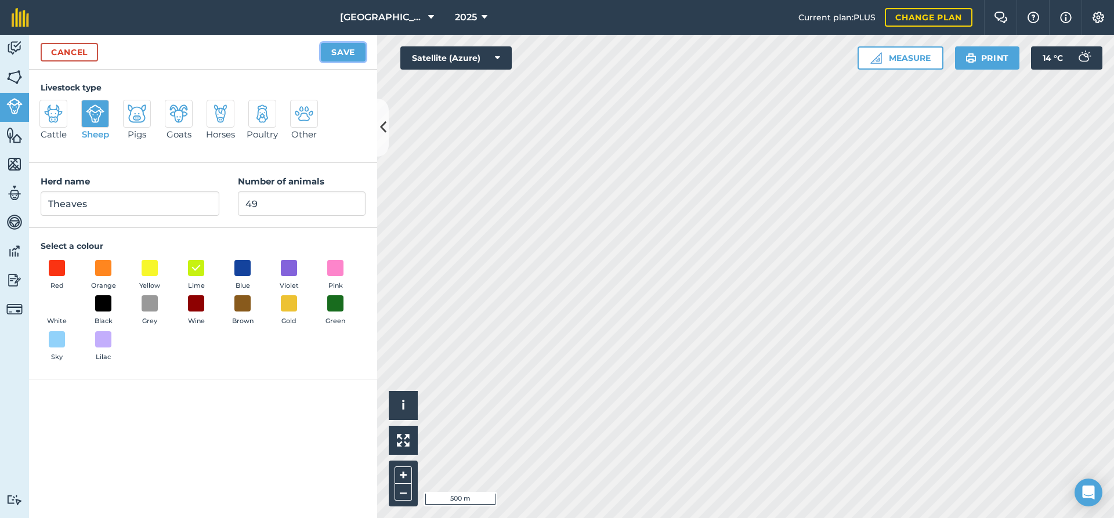
click at [346, 53] on button "Save" at bounding box center [343, 52] width 45 height 19
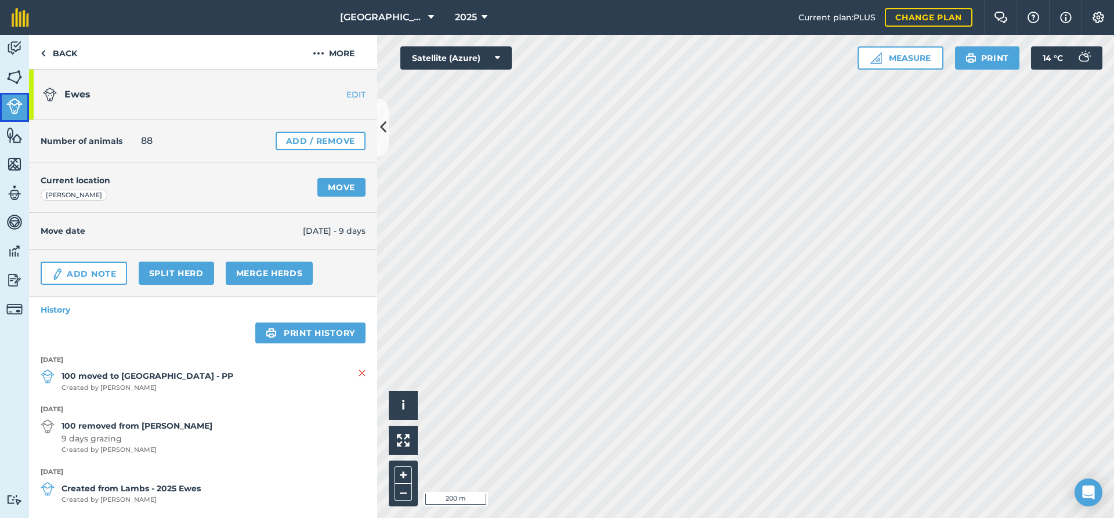
click at [10, 103] on img at bounding box center [14, 106] width 16 height 16
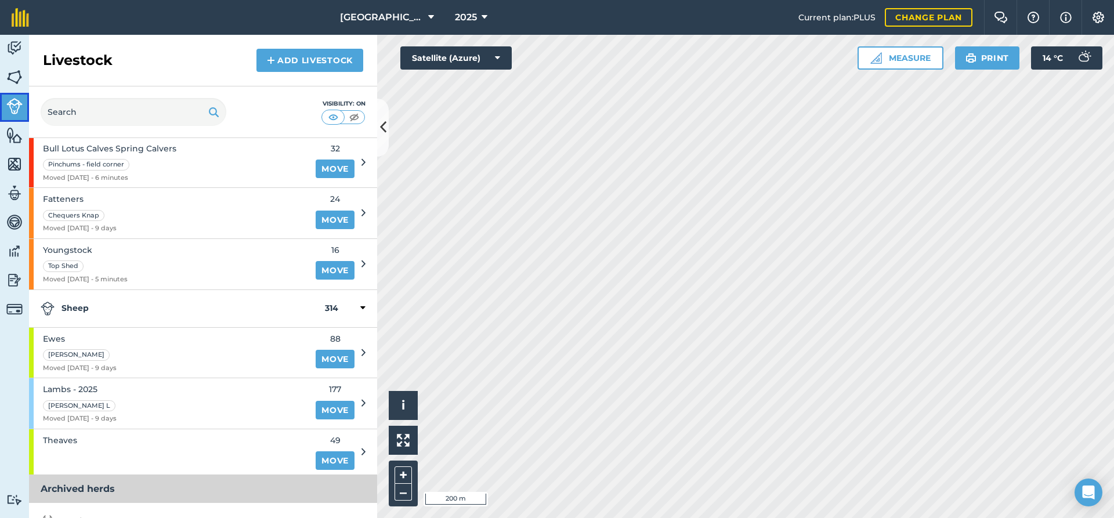
scroll to position [188, 0]
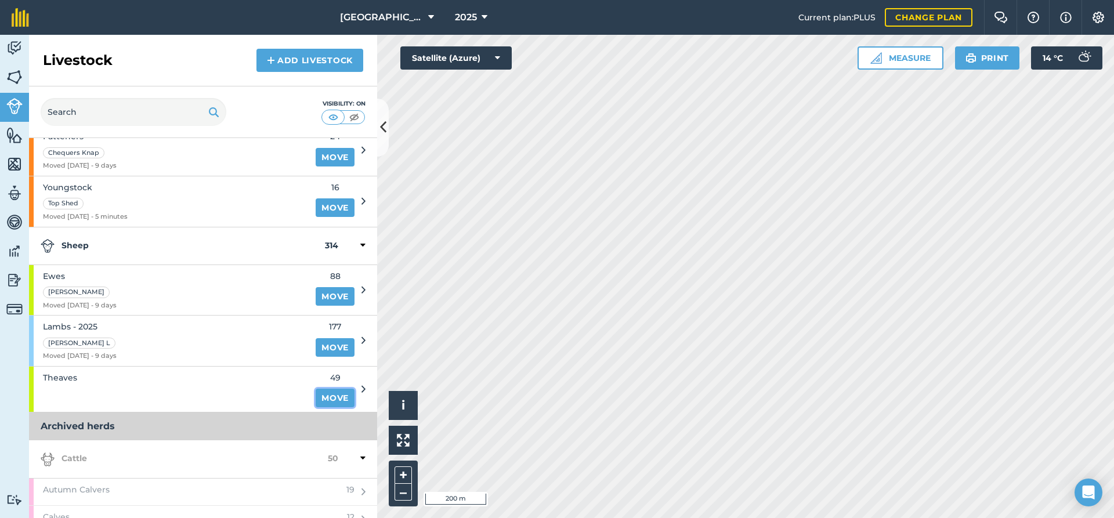
click at [343, 396] on link "Move" at bounding box center [335, 398] width 39 height 19
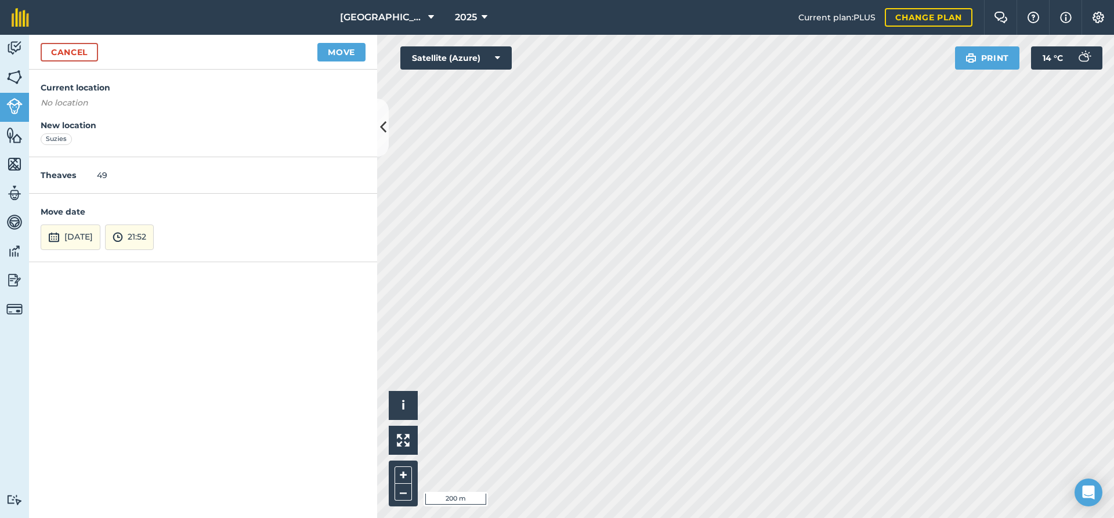
click at [317, 41] on div "Cancel Move" at bounding box center [203, 52] width 348 height 35
click at [327, 51] on button "Move" at bounding box center [341, 52] width 48 height 19
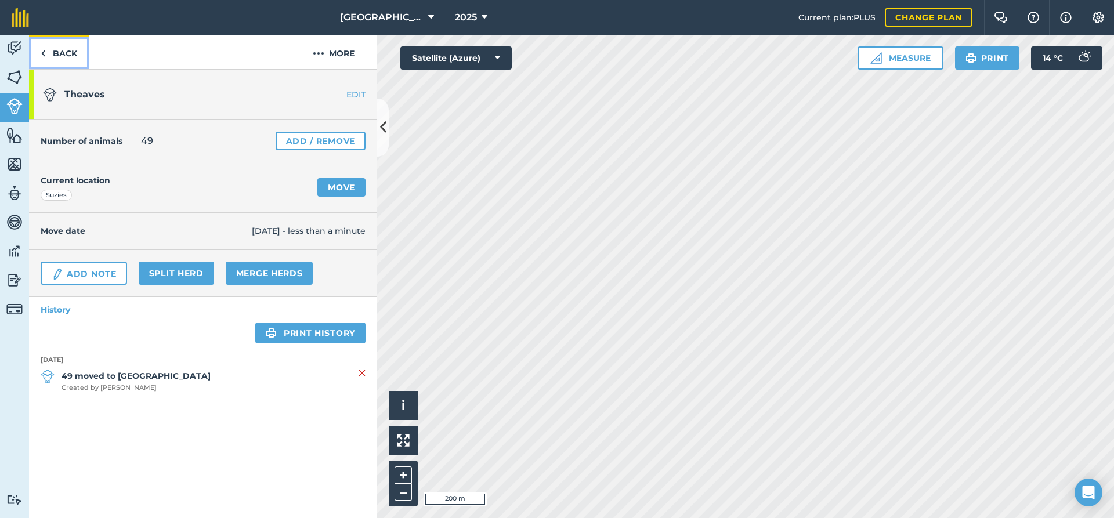
click at [53, 60] on link "Back" at bounding box center [59, 52] width 60 height 34
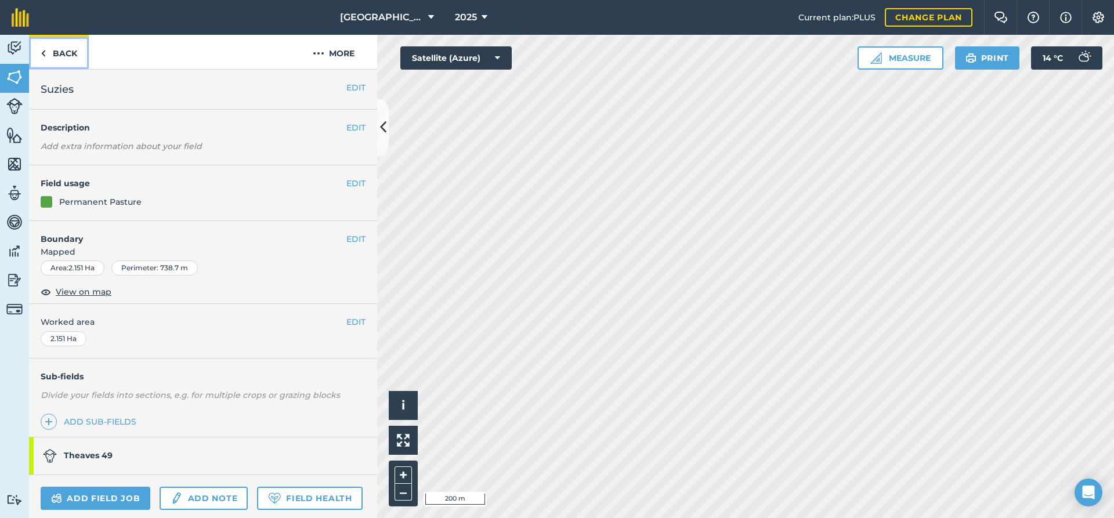
click at [53, 60] on link "Back" at bounding box center [59, 52] width 60 height 34
